Goal: Find contact information: Find contact information

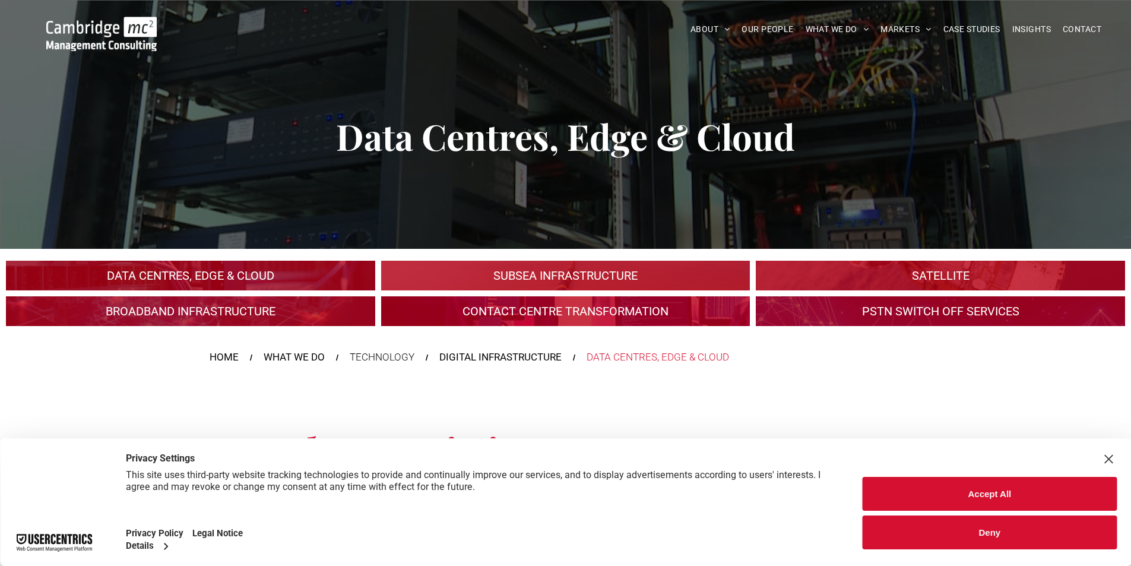
click at [151, 270] on link "An industrial plant" at bounding box center [190, 275] width 391 height 31
click at [979, 489] on button "Accept All" at bounding box center [990, 494] width 254 height 34
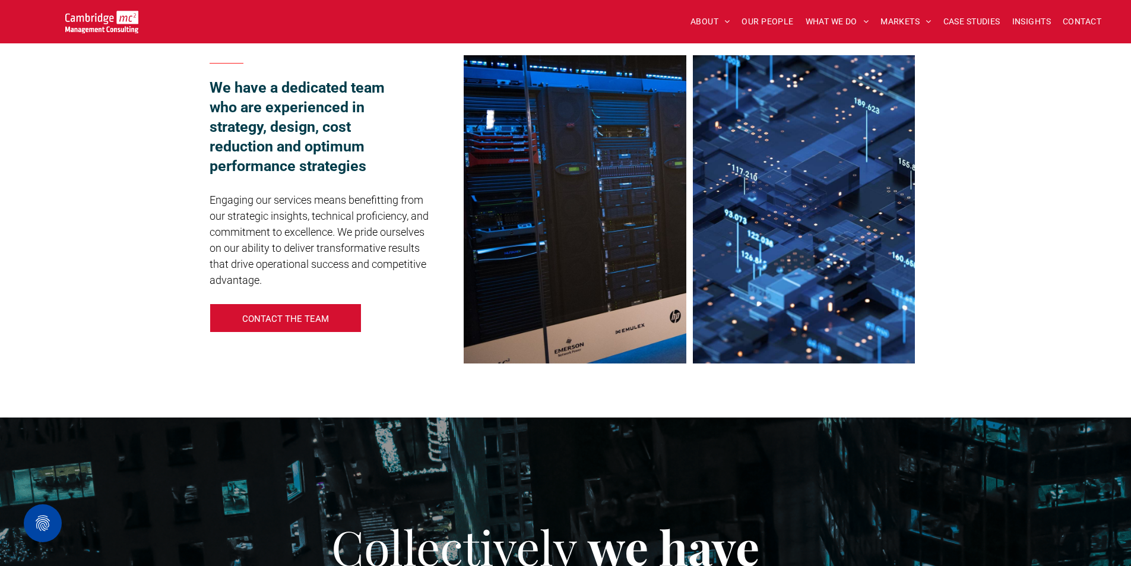
scroll to position [897, 0]
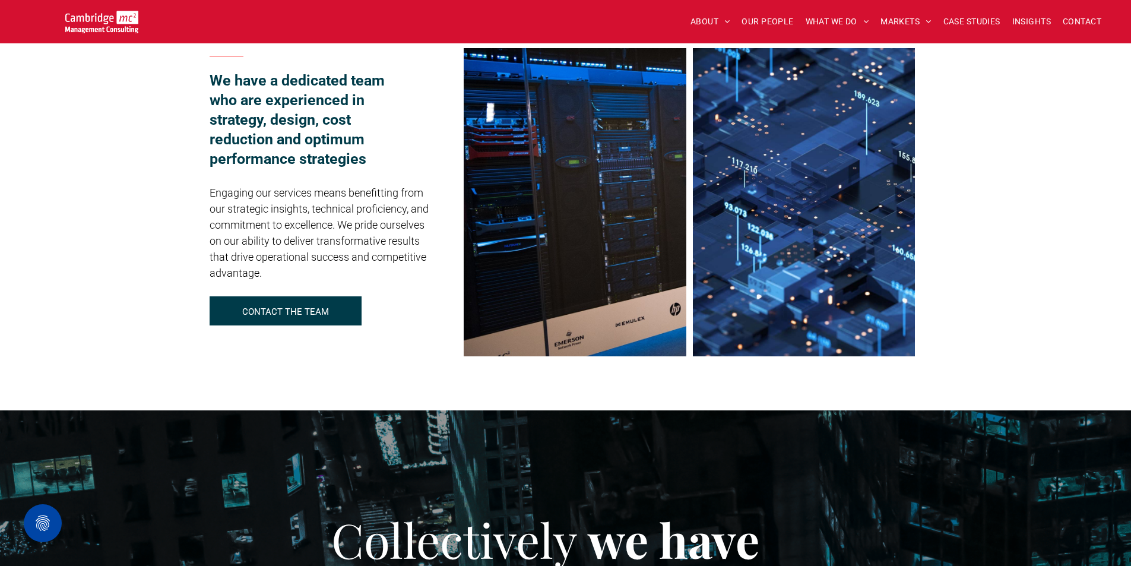
click at [287, 309] on p "CONTACT THE TEAM" at bounding box center [285, 311] width 87 height 11
